Goal: Use online tool/utility: Utilize a website feature to perform a specific function

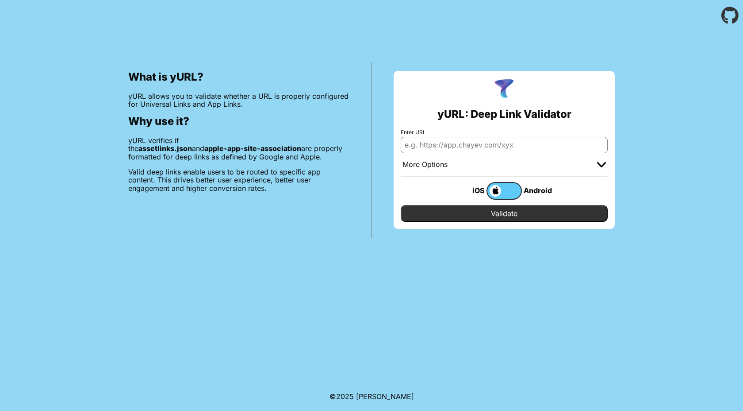
click at [424, 145] on input "Enter URL" at bounding box center [504, 145] width 207 height 16
type input "[DOMAIN_NAME]"
click at [443, 218] on input "Validate" at bounding box center [504, 213] width 207 height 17
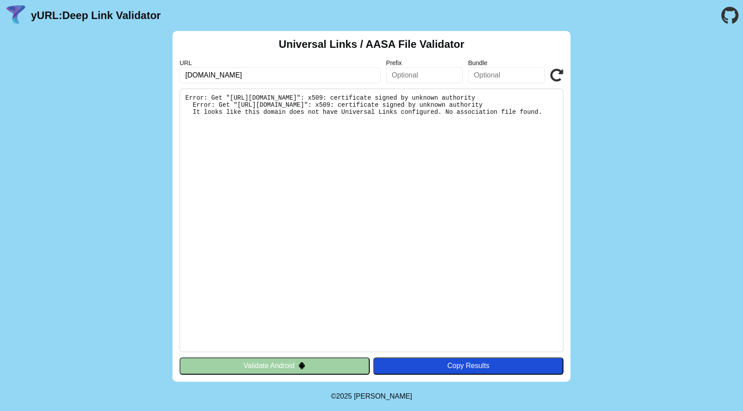
click at [415, 72] on input "text" at bounding box center [424, 75] width 77 height 16
click at [299, 165] on pre "Error: Get "https://swing.meridiankps.com/.well-known/apple-app-site-associatio…" at bounding box center [372, 219] width 384 height 263
click at [250, 94] on pre "Error: Get "https://swing.meridiankps.com/.well-known/apple-app-site-associatio…" at bounding box center [372, 219] width 384 height 263
drag, startPoint x: 236, startPoint y: 98, endPoint x: 490, endPoint y: 97, distance: 253.9
click at [490, 97] on pre "Error: Get "https://swing.meridiankps.com/.well-known/apple-app-site-associatio…" at bounding box center [372, 219] width 384 height 263
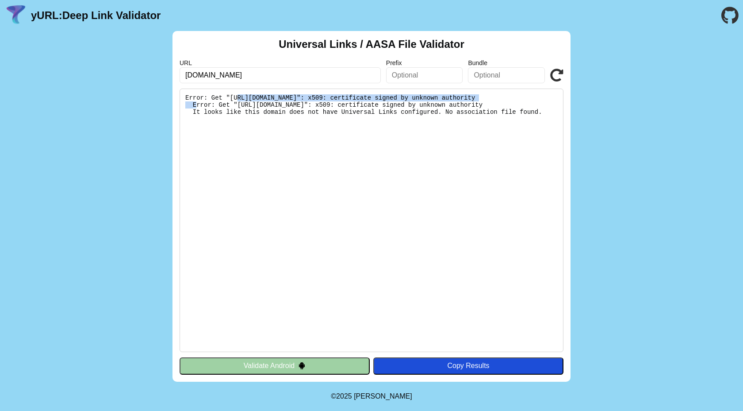
copy pre "https://swing.meridiankps.com/.well-known/apple-app-site-association"
click at [427, 369] on div "Copy Results" at bounding box center [468, 365] width 181 height 8
click at [589, 279] on div "Universal Links / AASA File Validator URL swing.meridiankps.com Prefix Bundle V…" at bounding box center [371, 206] width 743 height 350
click at [458, 368] on div "Copy Results" at bounding box center [468, 365] width 181 height 8
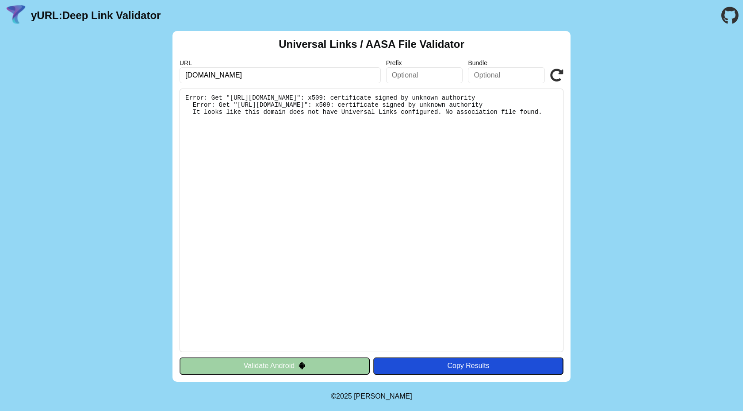
click at [458, 368] on div "Copy Results" at bounding box center [468, 365] width 181 height 8
click at [422, 258] on pre "Error: Get "https://swing.meridiankps.com/.well-known/apple-app-site-associatio…" at bounding box center [372, 219] width 384 height 263
